Goal: Task Accomplishment & Management: Complete application form

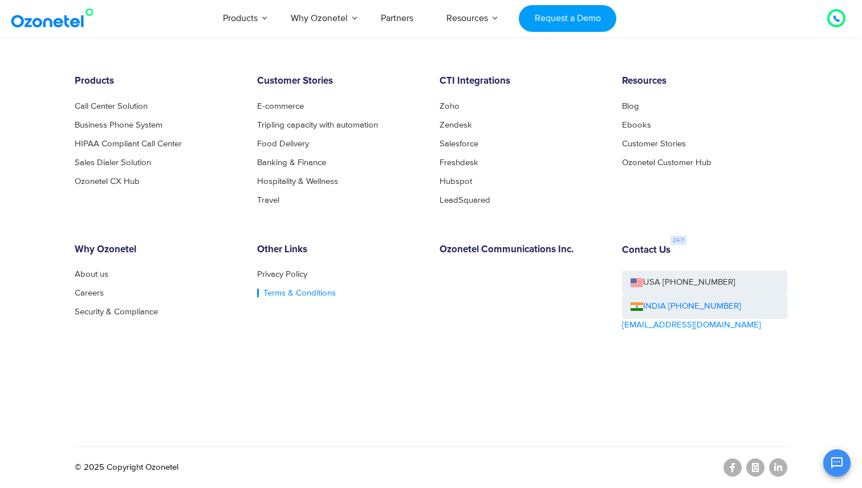
scroll to position [6212, 0]
click at [95, 291] on link "Careers" at bounding box center [92, 292] width 35 height 9
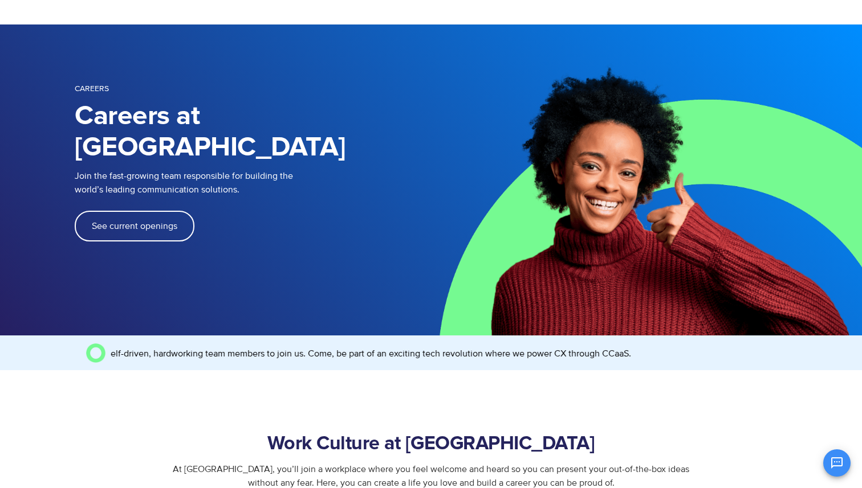
click at [158, 211] on link "See current openings" at bounding box center [135, 226] width 120 height 31
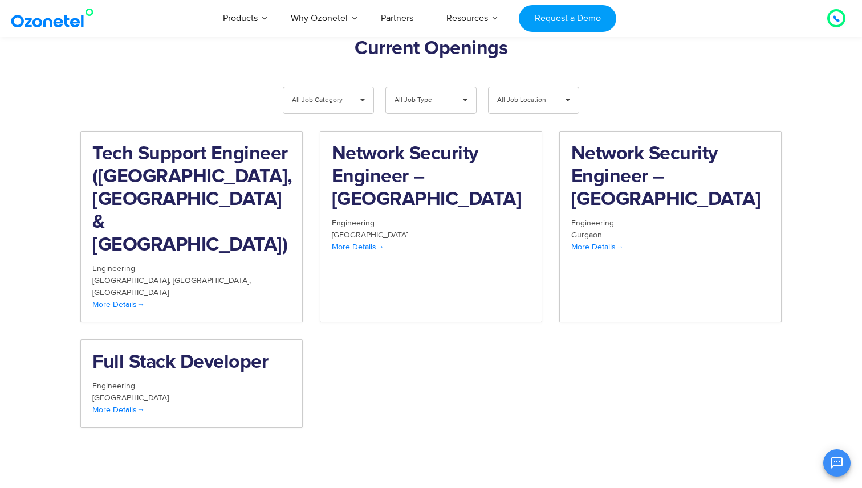
scroll to position [1102, 0]
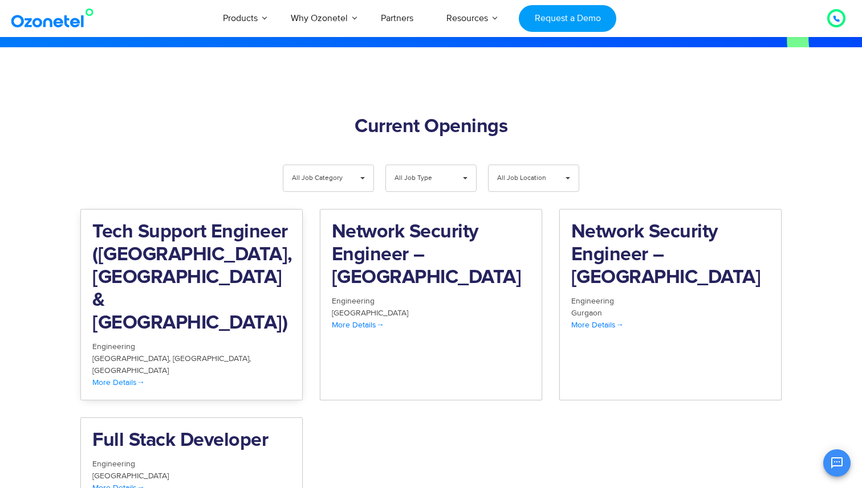
click at [207, 251] on h2 "Tech Support Engineer (Chennai, Bangalore & Mumbai)" at bounding box center [191, 278] width 198 height 114
